Goal: Information Seeking & Learning: Learn about a topic

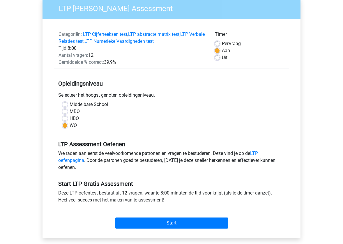
scroll to position [95, 0]
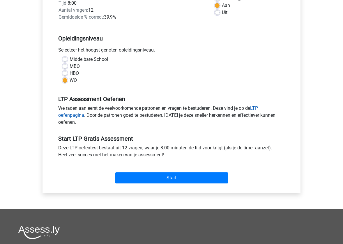
click at [75, 117] on link "LTP oefenpagina" at bounding box center [158, 111] width 200 height 13
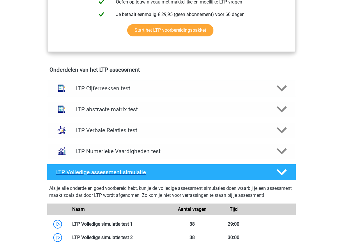
scroll to position [307, 0]
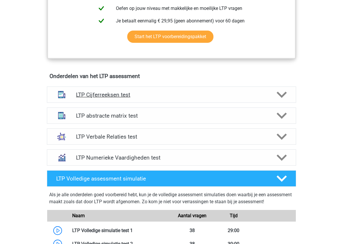
click at [119, 96] on h4 "LTP Cijferreeksen test" at bounding box center [171, 94] width 191 height 7
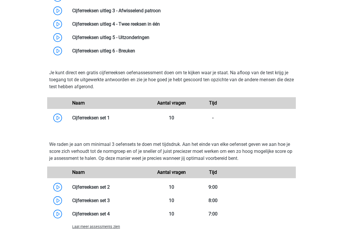
scroll to position [531, 0]
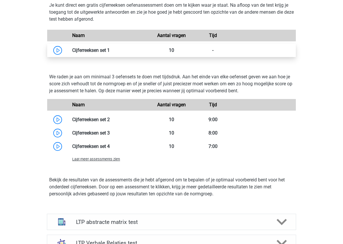
click at [110, 47] on link at bounding box center [110, 50] width 0 height 6
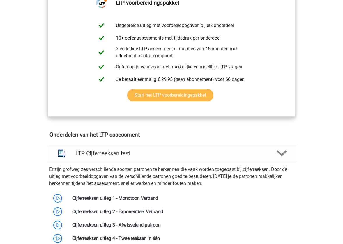
scroll to position [374, 0]
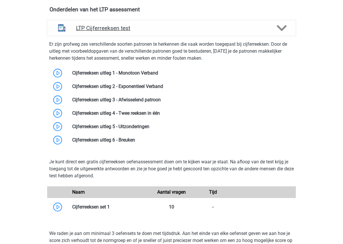
click at [98, 30] on h4 "LTP Cijferreeksen test" at bounding box center [171, 28] width 191 height 7
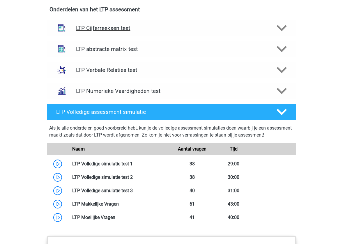
click at [98, 30] on h4 "LTP Cijferreeksen test" at bounding box center [171, 28] width 191 height 7
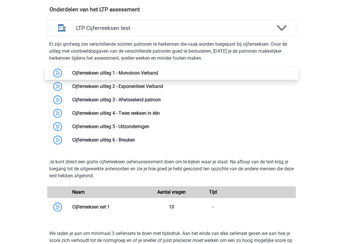
click at [158, 73] on link at bounding box center [158, 73] width 0 height 6
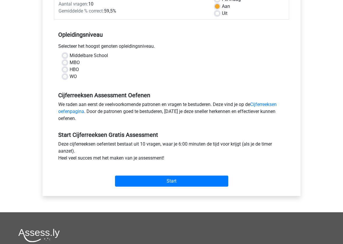
scroll to position [15, 0]
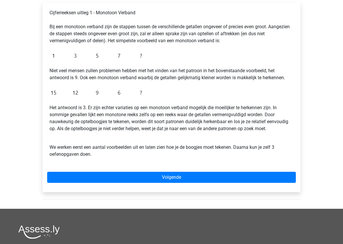
scroll to position [100, 0]
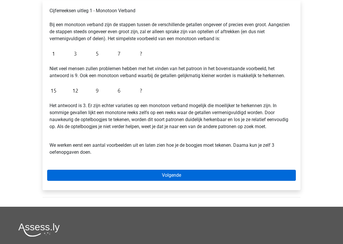
click at [107, 176] on link "Volgende" at bounding box center [171, 175] width 249 height 11
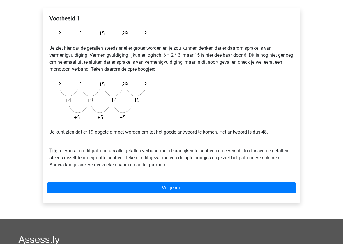
scroll to position [91, 0]
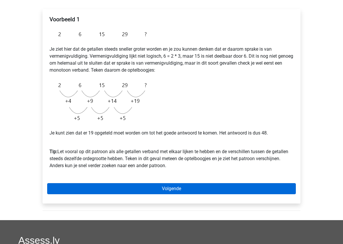
click at [159, 187] on link "Volgende" at bounding box center [171, 188] width 249 height 11
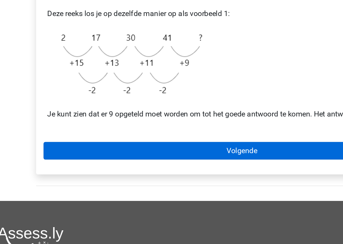
scroll to position [87, 0]
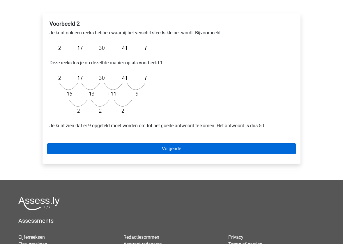
click at [80, 145] on link "Volgende" at bounding box center [171, 148] width 249 height 11
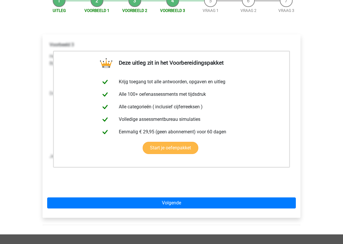
scroll to position [97, 0]
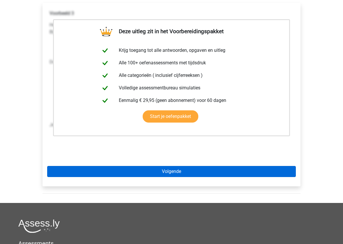
click at [174, 173] on link "Volgende" at bounding box center [171, 171] width 249 height 11
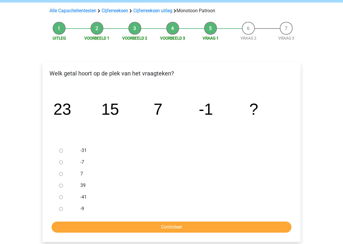
scroll to position [39, 0]
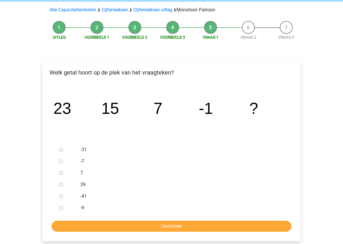
click at [60, 207] on input "-9" at bounding box center [61, 208] width 4 height 4
radio input "true"
click at [78, 228] on input "Controleer" at bounding box center [172, 226] width 240 height 11
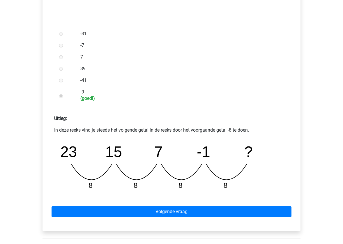
scroll to position [163, 0]
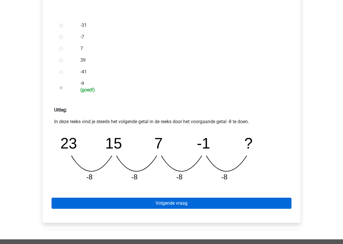
click at [162, 204] on link "Volgende vraag" at bounding box center [172, 203] width 240 height 11
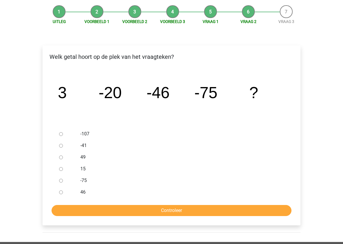
scroll to position [56, 0]
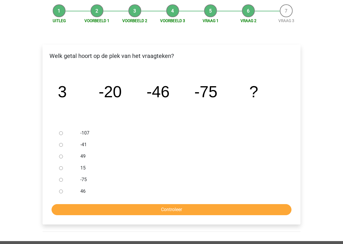
click at [60, 132] on input "-107" at bounding box center [61, 133] width 4 height 4
radio input "true"
click at [110, 212] on input "Controleer" at bounding box center [172, 209] width 240 height 11
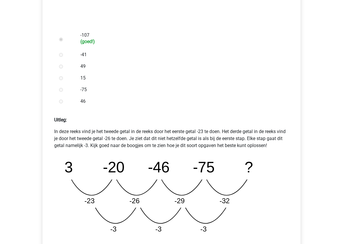
scroll to position [259, 0]
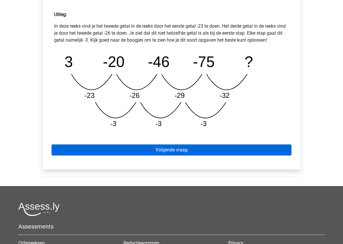
click at [124, 152] on link "Volgende vraag" at bounding box center [172, 150] width 240 height 11
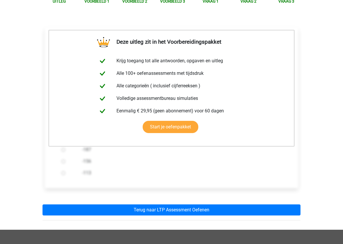
scroll to position [62, 0]
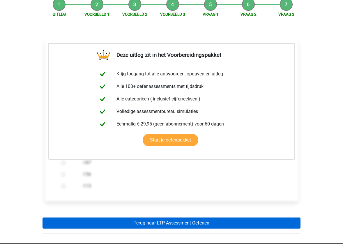
click at [142, 222] on link "Terug naar LTP Assessment Oefenen" at bounding box center [172, 223] width 258 height 11
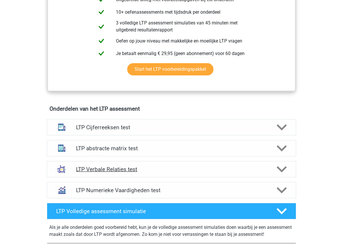
scroll to position [275, 0]
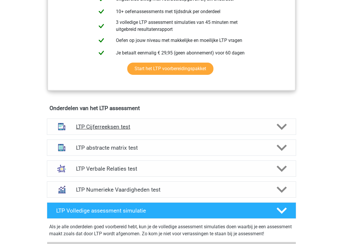
click at [158, 127] on h4 "LTP Cijferreeksen test" at bounding box center [171, 127] width 191 height 7
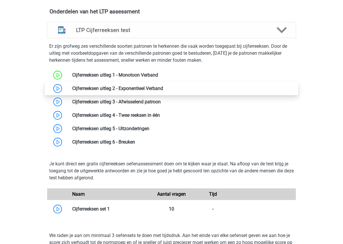
scroll to position [372, 0]
click at [163, 91] on link at bounding box center [163, 89] width 0 height 6
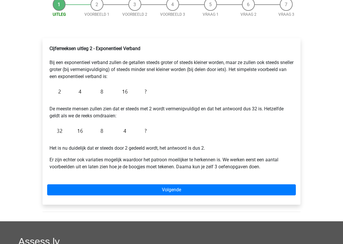
scroll to position [65, 0]
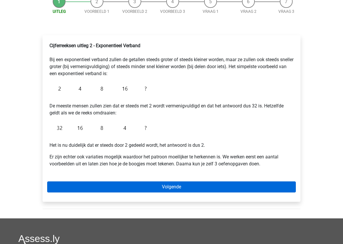
click at [164, 188] on link "Volgende" at bounding box center [171, 187] width 249 height 11
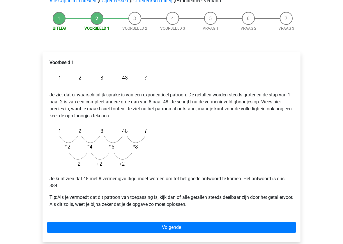
scroll to position [48, 0]
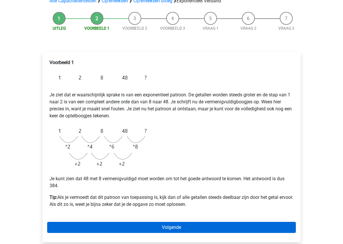
click at [170, 230] on link "Volgende" at bounding box center [171, 227] width 249 height 11
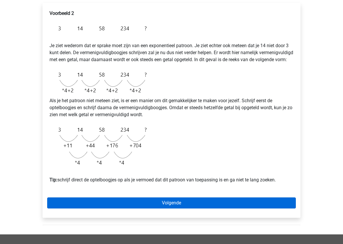
scroll to position [100, 0]
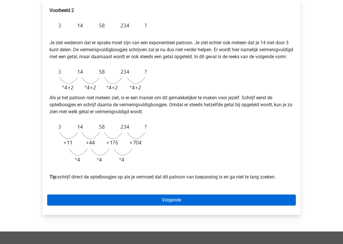
click at [172, 206] on link "Volgende" at bounding box center [171, 200] width 249 height 11
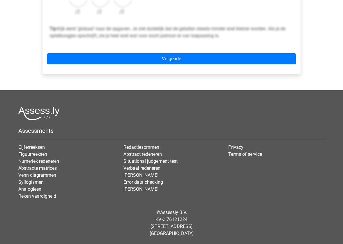
scroll to position [251, 0]
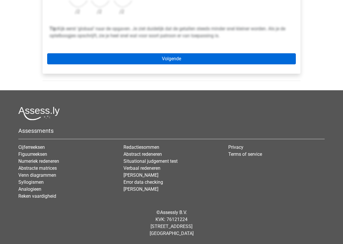
click at [159, 55] on link "Volgende" at bounding box center [171, 58] width 249 height 11
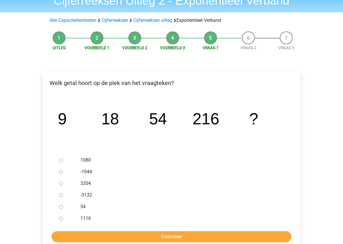
scroll to position [59, 0]
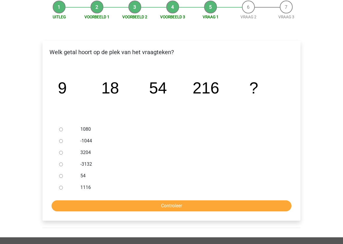
click at [60, 129] on input "1080" at bounding box center [61, 130] width 4 height 4
radio input "true"
click at [197, 206] on input "Controleer" at bounding box center [172, 205] width 240 height 11
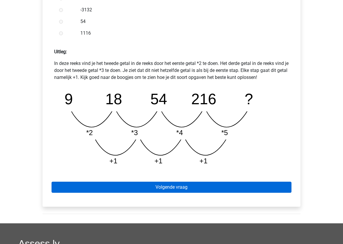
scroll to position [224, 0]
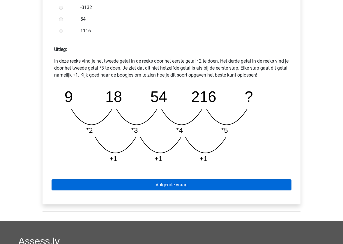
click at [168, 185] on link "Volgende vraag" at bounding box center [172, 184] width 240 height 11
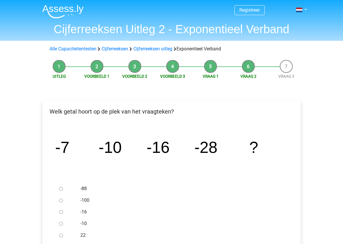
scroll to position [78, 0]
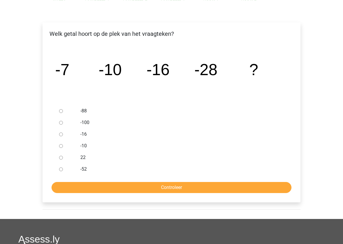
click at [60, 169] on input "-52" at bounding box center [61, 170] width 4 height 4
radio input "true"
click at [87, 192] on input "Controleer" at bounding box center [172, 187] width 240 height 11
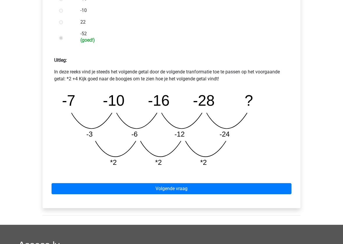
scroll to position [258, 0]
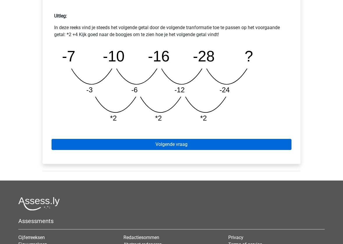
click at [154, 149] on link "Volgende vraag" at bounding box center [172, 144] width 240 height 11
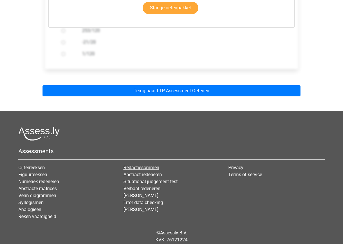
scroll to position [146, 0]
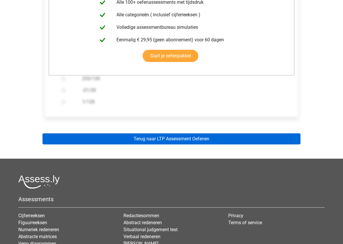
click at [162, 138] on link "Terug naar LTP Assessment Oefenen" at bounding box center [172, 138] width 258 height 11
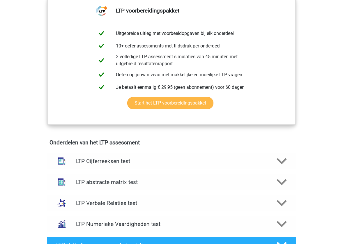
scroll to position [353, 0]
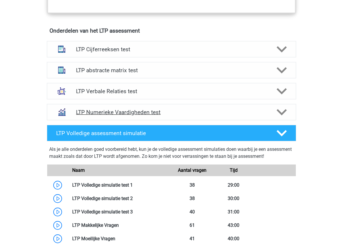
click at [153, 110] on h4 "LTP Numerieke Vaardigheden test" at bounding box center [171, 112] width 191 height 7
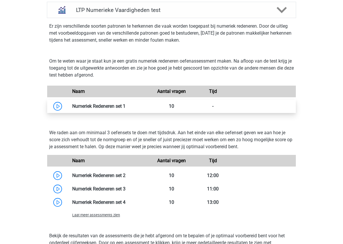
scroll to position [455, 0]
click at [126, 108] on link at bounding box center [126, 106] width 0 height 6
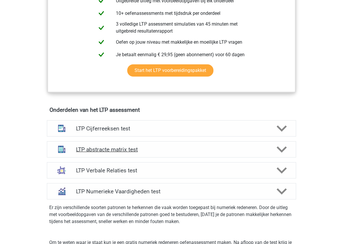
scroll to position [273, 0]
click at [86, 153] on h4 "LTP abstracte matrix test" at bounding box center [171, 150] width 191 height 7
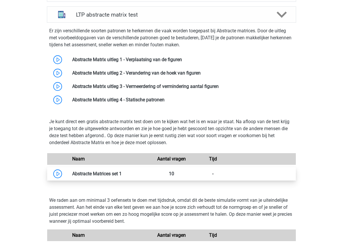
scroll to position [405, 0]
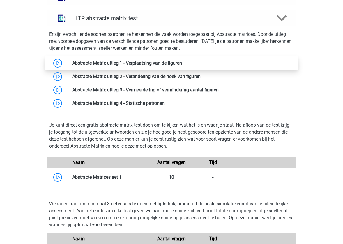
click at [182, 60] on link at bounding box center [182, 63] width 0 height 6
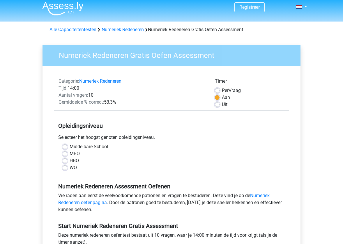
scroll to position [5, 0]
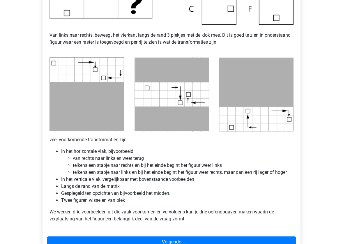
scroll to position [296, 0]
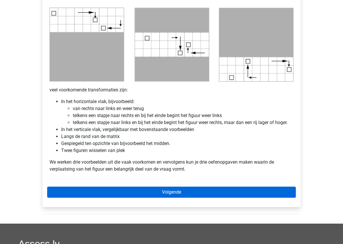
click at [160, 193] on link "Volgende" at bounding box center [171, 192] width 249 height 11
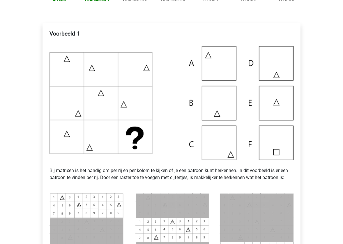
scroll to position [78, 0]
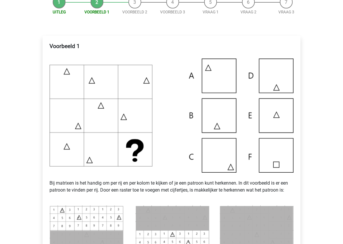
click at [230, 208] on img at bounding box center [172, 242] width 244 height 74
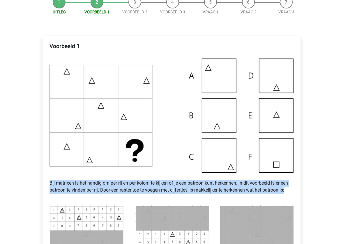
drag, startPoint x: 289, startPoint y: 189, endPoint x: 48, endPoint y: 181, distance: 241.1
click at [48, 181] on div "Voorbeeld 1 Bij matrixen is het handig om per rij en per kolom te kijken of je …" at bounding box center [171, 171] width 249 height 260
copy p "Bij matrixen is het handig om per rij en per kolom te kijken of je een patroon …"
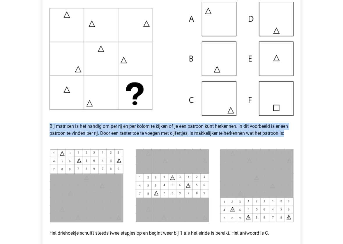
scroll to position [135, 0]
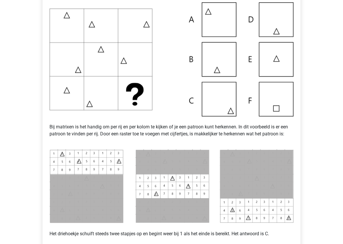
click at [75, 142] on p "Bij matrixen is het handig om per rij en per kolom te kijken of je een patroon …" at bounding box center [172, 131] width 244 height 28
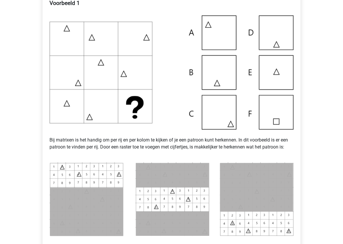
scroll to position [122, 0]
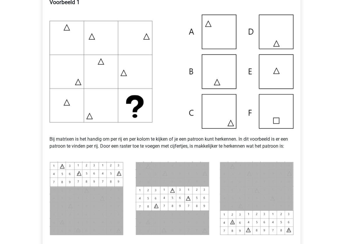
click at [238, 1] on h4 "Voorbeeld 1" at bounding box center [172, 5] width 244 height 13
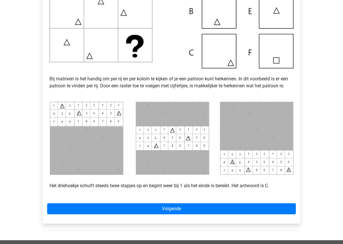
scroll to position [132, 0]
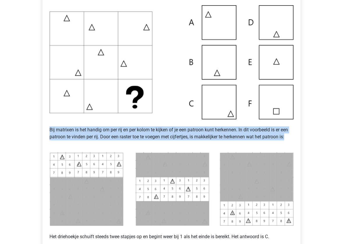
drag, startPoint x: 289, startPoint y: 137, endPoint x: 37, endPoint y: 131, distance: 252.1
click at [37, 131] on div "Uitleg Voorbeeld 1 Voorbeeld 2 Voorbeeld 3 Vraag 1 Vraag 2 Vraag 3 Voorbeeld 1 …" at bounding box center [171, 115] width 277 height 352
copy p "Bij matrixen is het handig om per rij en per kolom te kijken of je een patroon …"
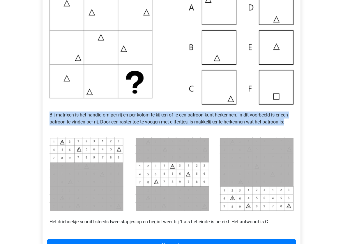
scroll to position [170, 0]
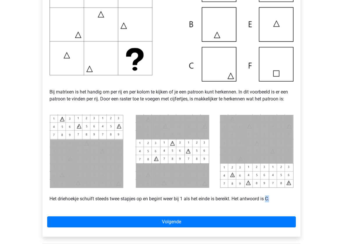
click at [269, 202] on p "Het driehoekje schuift steeds twee stapjes op en begint weer bij 1 als het eind…" at bounding box center [172, 196] width 244 height 14
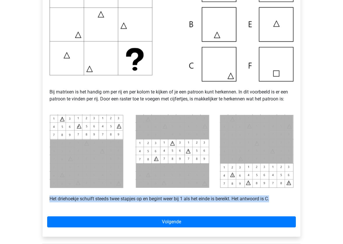
drag, startPoint x: 284, startPoint y: 198, endPoint x: 36, endPoint y: 198, distance: 248.6
click at [36, 198] on div "Uitleg Voorbeeld 1 Voorbeeld 2 Voorbeeld 3 Vraag 1 Vraag 2 Vraag 3 Voorbeeld 1 …" at bounding box center [171, 78] width 277 height 352
copy p "Het driehoekje schuift steeds twee stapjes op en begint weer bij 1 als het eind…"
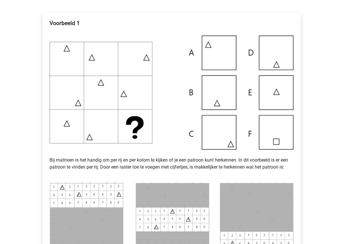
scroll to position [141, 0]
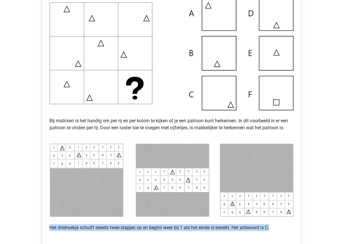
click at [98, 228] on p "Het driehoekje schuift steeds twee stapjes op en begint weer bij 1 als het eind…" at bounding box center [172, 224] width 244 height 14
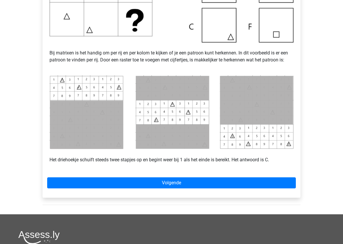
scroll to position [248, 0]
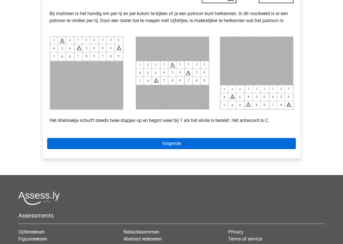
click at [178, 141] on link "Volgende" at bounding box center [171, 143] width 249 height 11
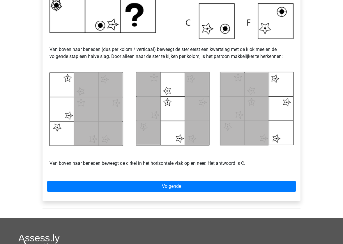
scroll to position [229, 0]
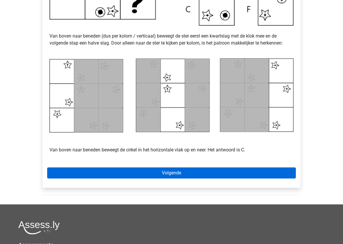
click at [113, 173] on link "Volgende" at bounding box center [171, 173] width 249 height 11
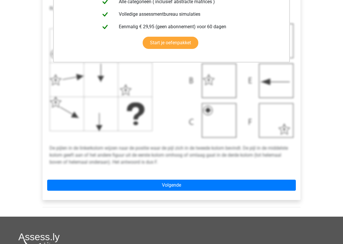
scroll to position [186, 0]
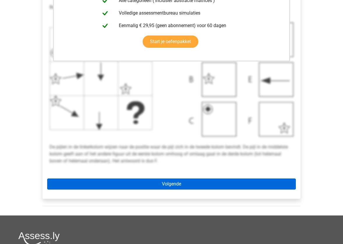
click at [130, 184] on link "Volgende" at bounding box center [171, 184] width 249 height 11
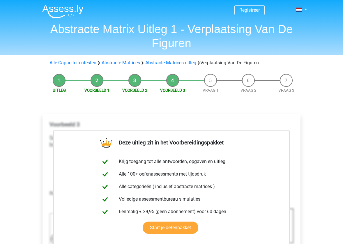
scroll to position [0, 0]
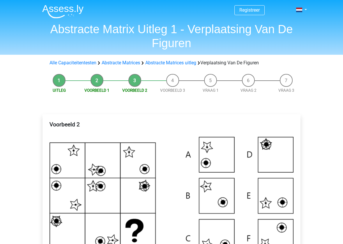
scroll to position [229, 0]
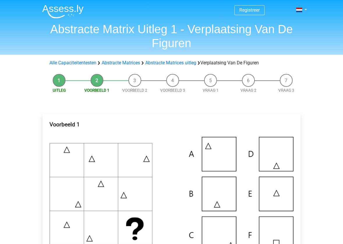
scroll to position [248, 0]
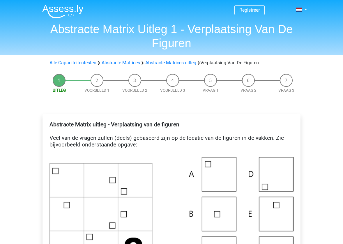
scroll to position [296, 0]
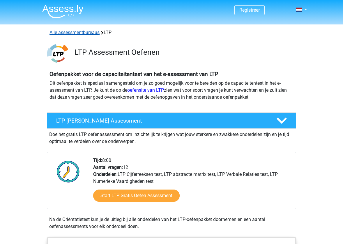
click at [66, 32] on link "Alle assessmentbureaus" at bounding box center [75, 33] width 50 height 6
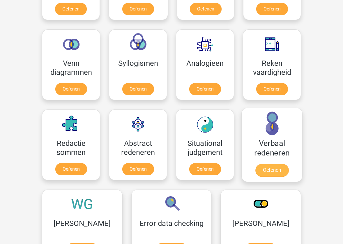
scroll to position [688, 0]
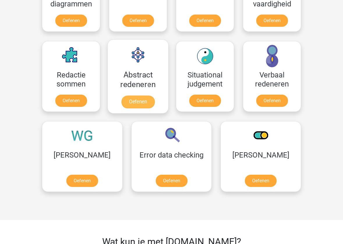
click at [139, 99] on link "Oefenen" at bounding box center [138, 102] width 33 height 13
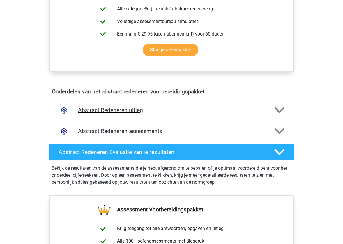
scroll to position [260, 0]
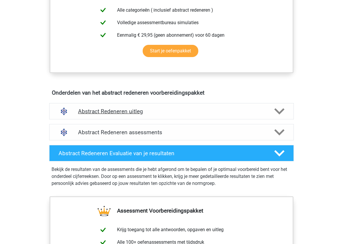
click at [132, 111] on h4 "Abstract Redeneren uitleg" at bounding box center [171, 111] width 187 height 7
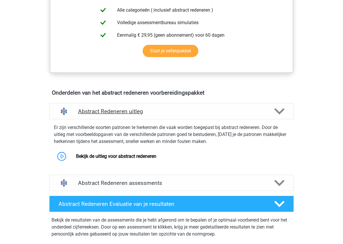
scroll to position [266, 0]
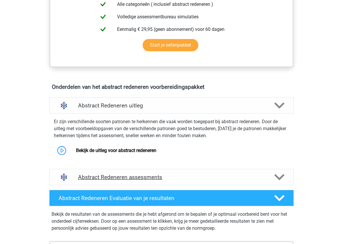
click at [121, 172] on div "Abstract Redeneren assessments" at bounding box center [171, 177] width 245 height 16
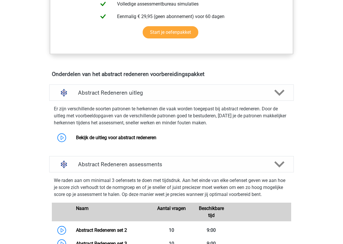
scroll to position [265, 0]
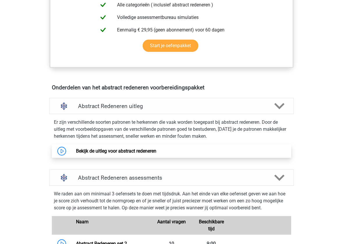
click at [76, 152] on link "Bekijk de uitleg voor abstract redeneren" at bounding box center [116, 151] width 80 height 6
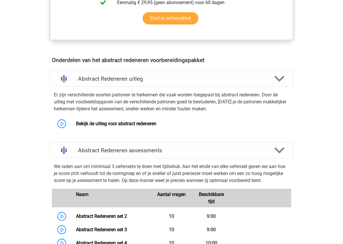
scroll to position [328, 0]
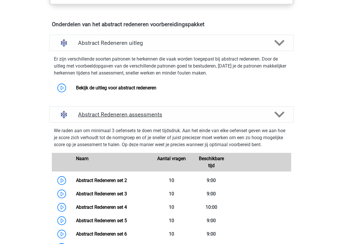
click at [82, 111] on div "Abstract Redeneren assessments" at bounding box center [171, 114] width 245 height 16
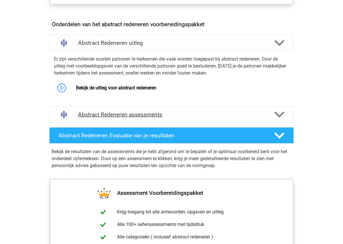
click at [82, 111] on div "Abstract Redeneren assessments" at bounding box center [171, 114] width 245 height 16
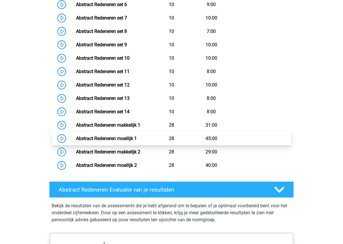
scroll to position [476, 0]
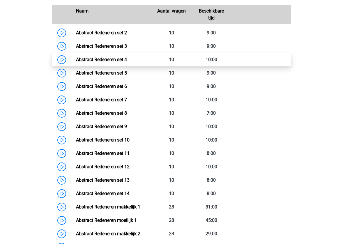
click at [76, 62] on link "Abstract Redeneren set 4" at bounding box center [101, 60] width 51 height 6
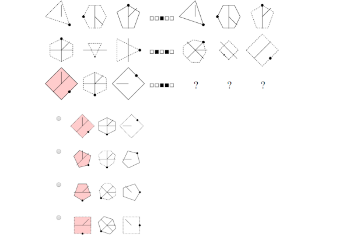
scroll to position [226, 0]
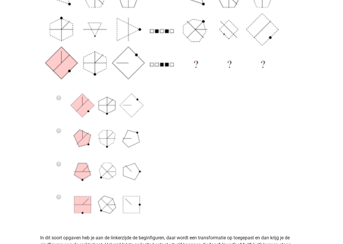
click at [60, 201] on img at bounding box center [171, 73] width 263 height 299
click at [59, 198] on img at bounding box center [171, 73] width 263 height 299
click at [59, 197] on img at bounding box center [171, 73] width 263 height 299
click at [57, 197] on img at bounding box center [171, 73] width 263 height 299
click at [59, 197] on img at bounding box center [171, 73] width 263 height 299
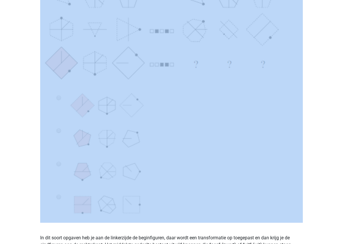
click at [59, 197] on img at bounding box center [171, 73] width 263 height 299
click at [95, 205] on img at bounding box center [171, 73] width 263 height 299
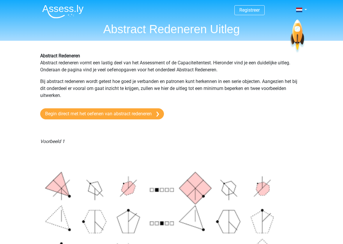
scroll to position [0, 0]
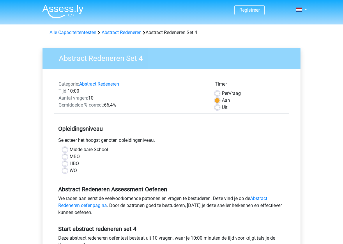
click at [70, 170] on label "WO" at bounding box center [73, 170] width 7 height 7
click at [65, 170] on input "WO" at bounding box center [65, 170] width 5 height 6
radio input "true"
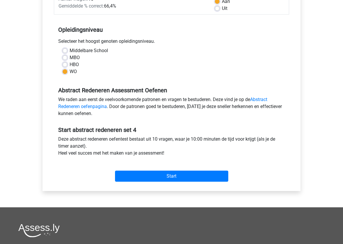
scroll to position [100, 0]
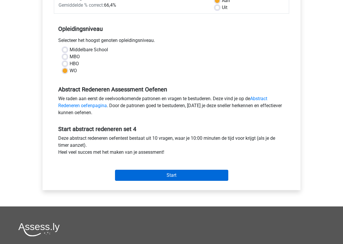
click at [137, 178] on input "Start" at bounding box center [171, 175] width 113 height 11
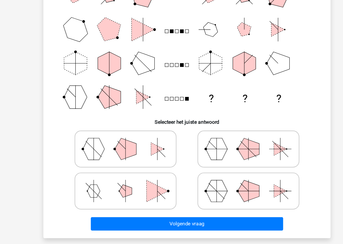
scroll to position [67, 0]
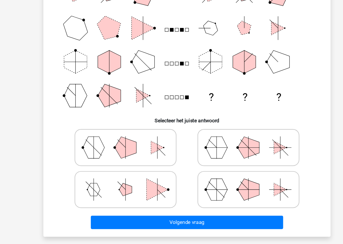
click at [189, 193] on circle at bounding box center [189, 194] width 2 height 2
click at [228, 183] on input "radio" at bounding box center [230, 185] width 4 height 4
radio input "true"
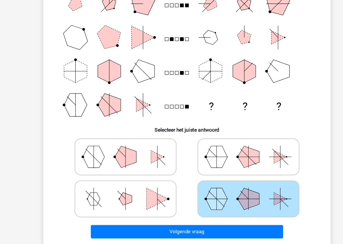
click at [214, 142] on icon at bounding box center [227, 155] width 87 height 29
click at [228, 145] on input "radio" at bounding box center [230, 147] width 4 height 4
radio input "true"
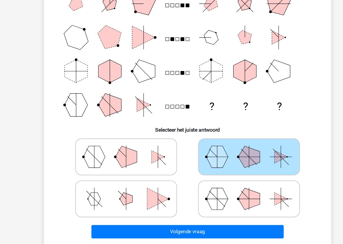
scroll to position [59, 0]
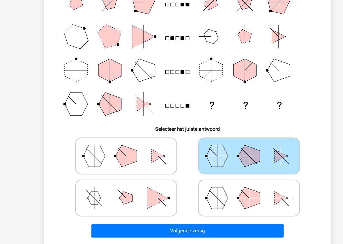
click at [212, 188] on icon at bounding box center [227, 202] width 87 height 29
click at [228, 191] on input "radio" at bounding box center [230, 193] width 4 height 4
radio input "true"
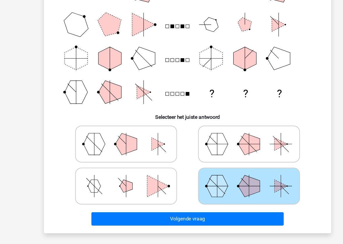
scroll to position [91, 0]
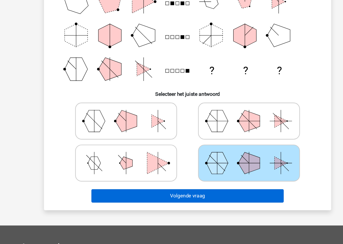
click at [177, 194] on button "Volgende vraag" at bounding box center [172, 200] width 176 height 12
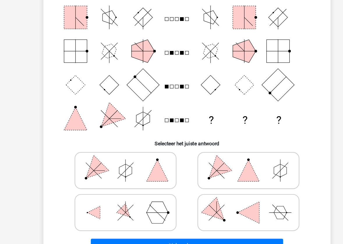
scroll to position [54, 0]
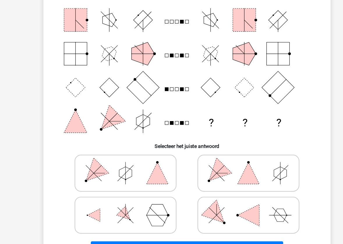
click at [142, 166] on polygon at bounding box center [145, 169] width 20 height 20
click at [119, 161] on input "radio" at bounding box center [117, 160] width 4 height 4
radio input "true"
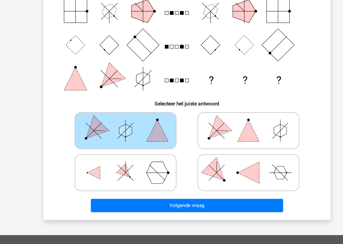
scroll to position [89, 0]
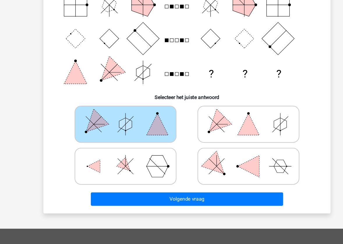
click at [153, 193] on div "Welke figuren horen op de plek van de vraagtekens te staan? ? ? ? Selecteer het…" at bounding box center [171, 84] width 263 height 264
click at [153, 192] on div "Volgende vraag" at bounding box center [172, 201] width 244 height 19
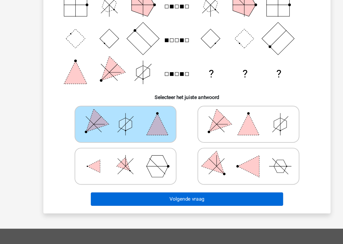
click at [155, 197] on button "Volgende vraag" at bounding box center [172, 203] width 176 height 12
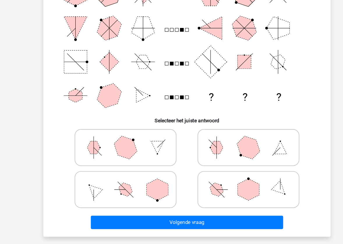
scroll to position [69, 0]
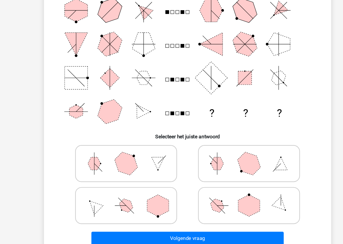
click at [208, 187] on icon at bounding box center [227, 192] width 87 height 29
click at [228, 185] on input "radio" at bounding box center [230, 184] width 4 height 4
radio input "true"
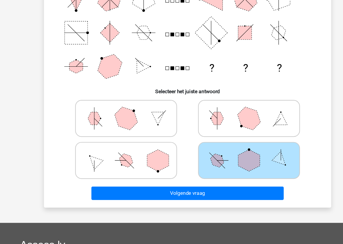
scroll to position [95, 0]
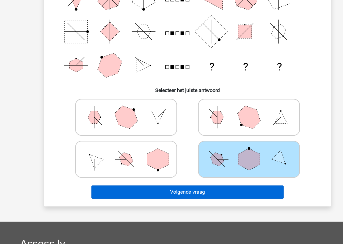
click at [206, 191] on button "Volgende vraag" at bounding box center [172, 197] width 176 height 12
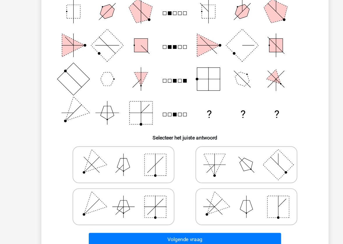
scroll to position [72, 0]
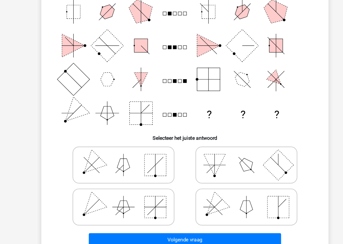
click at [126, 164] on icon at bounding box center [115, 150] width 87 height 29
click at [119, 144] on input "radio" at bounding box center [117, 142] width 4 height 4
radio input "true"
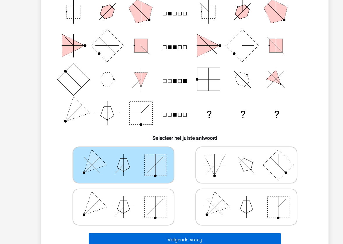
click at [170, 215] on button "Volgende vraag" at bounding box center [172, 219] width 176 height 12
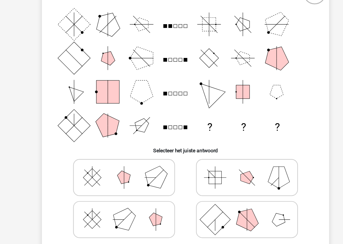
scroll to position [50, 0]
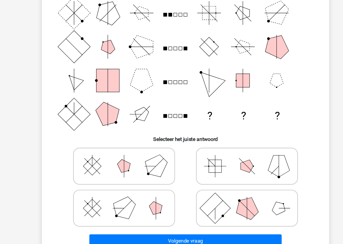
click at [212, 197] on icon at bounding box center [227, 211] width 87 height 29
click at [228, 200] on input "radio" at bounding box center [230, 202] width 4 height 4
radio input "true"
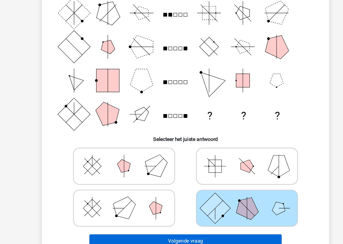
click at [216, 235] on button "Volgende vraag" at bounding box center [172, 241] width 176 height 12
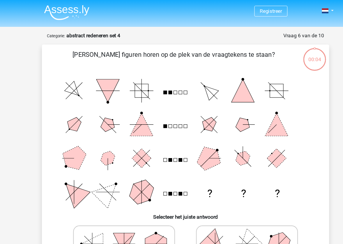
scroll to position [0, 0]
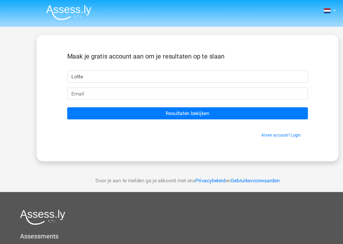
type input "Lotte"
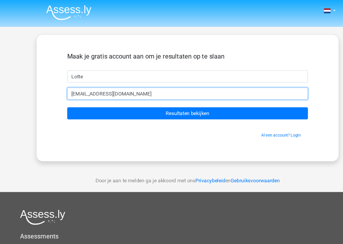
type input "[EMAIL_ADDRESS][DOMAIN_NAME]"
click at [172, 104] on input "Resultaten bekijken" at bounding box center [171, 103] width 220 height 11
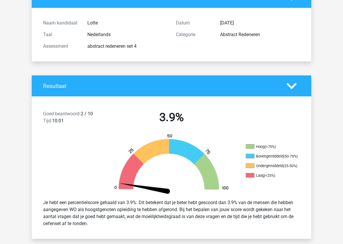
scroll to position [54, 0]
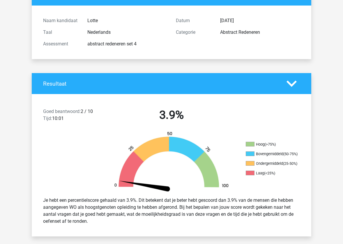
click at [156, 197] on div "Je hebt een percentielscore gehaald van 3.9%. Dit betekent dat je beter hebt ge…" at bounding box center [172, 211] width 266 height 33
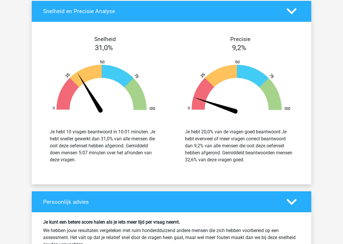
scroll to position [748, 0]
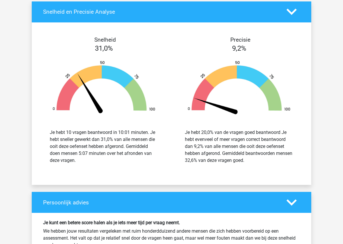
click at [98, 47] on span "31,0%" at bounding box center [104, 48] width 18 height 8
click at [101, 52] on span "31,0%" at bounding box center [104, 48] width 18 height 8
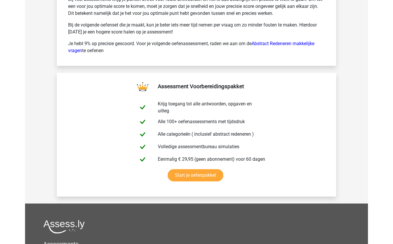
scroll to position [978, 0]
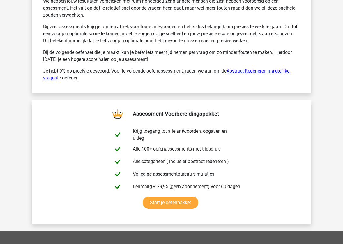
click at [47, 79] on link "Abstract Redeneren makkelijke vragen" at bounding box center [166, 74] width 247 height 13
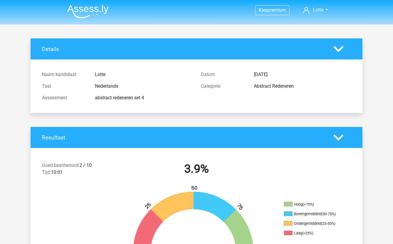
scroll to position [0, 0]
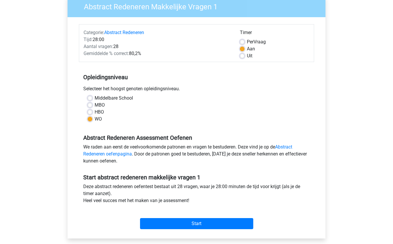
scroll to position [58, 0]
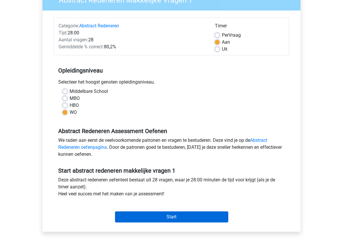
click at [166, 219] on input "Start" at bounding box center [171, 217] width 113 height 11
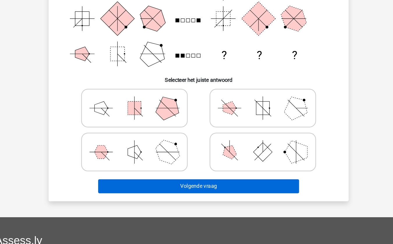
scroll to position [26, 0]
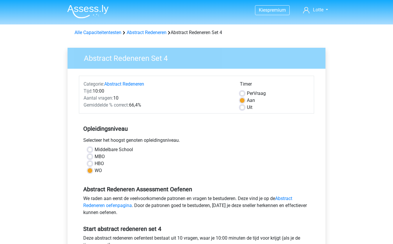
scroll to position [100, 0]
